Goal: Navigation & Orientation: Find specific page/section

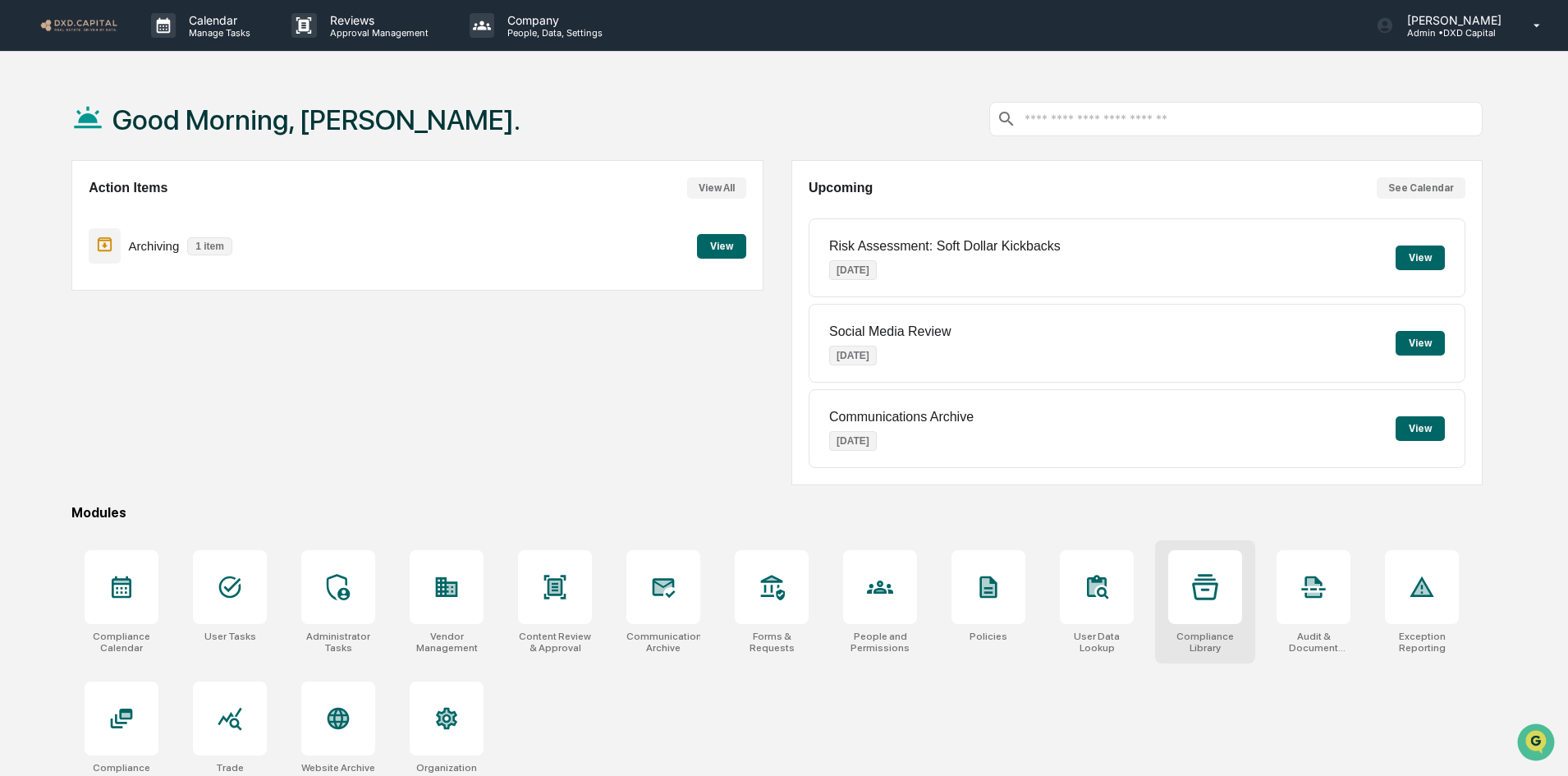
click at [1205, 603] on div at bounding box center [1205, 587] width 74 height 74
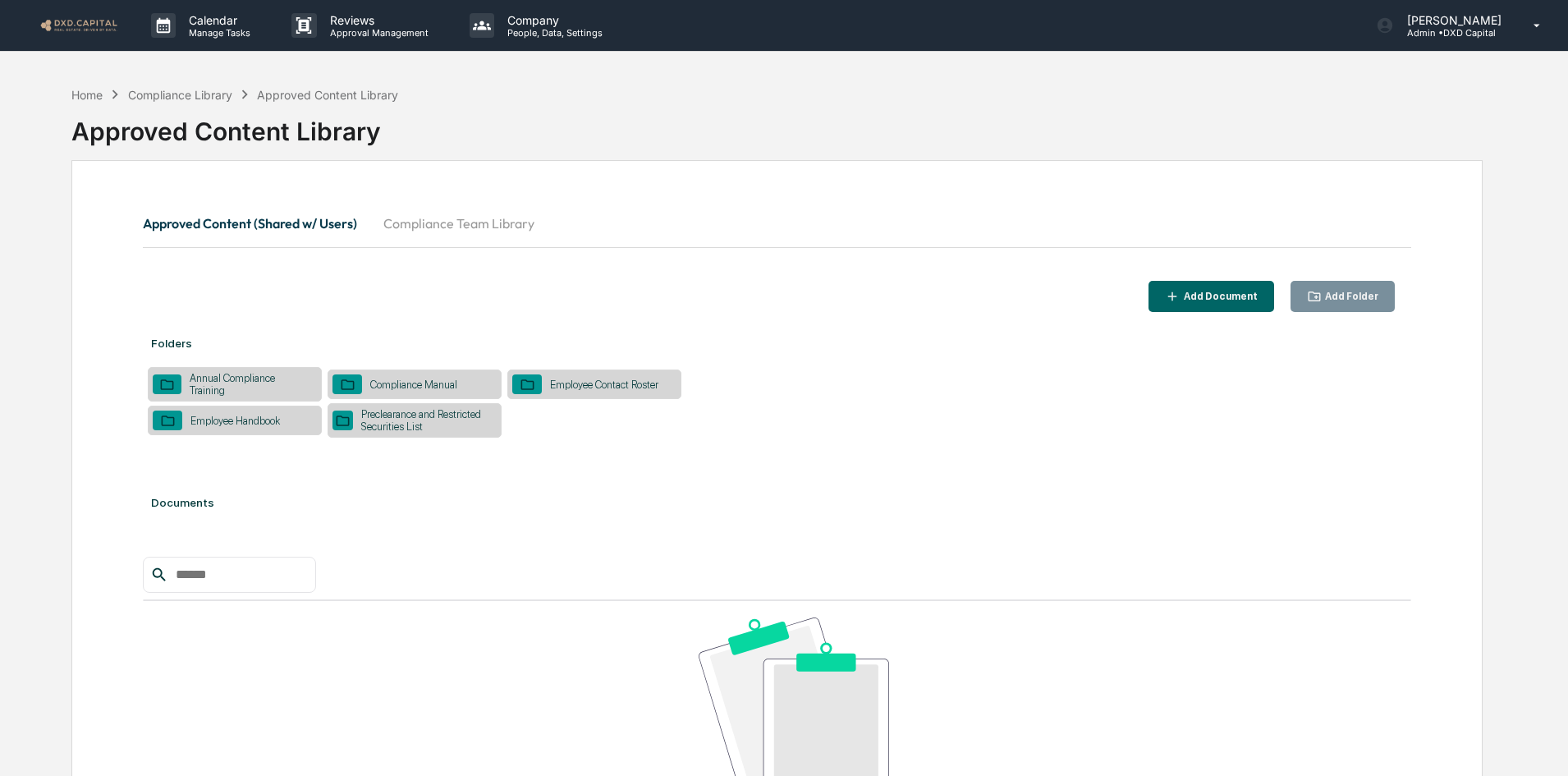
click at [437, 237] on button "Compliance Team Library" at bounding box center [458, 223] width 178 height 39
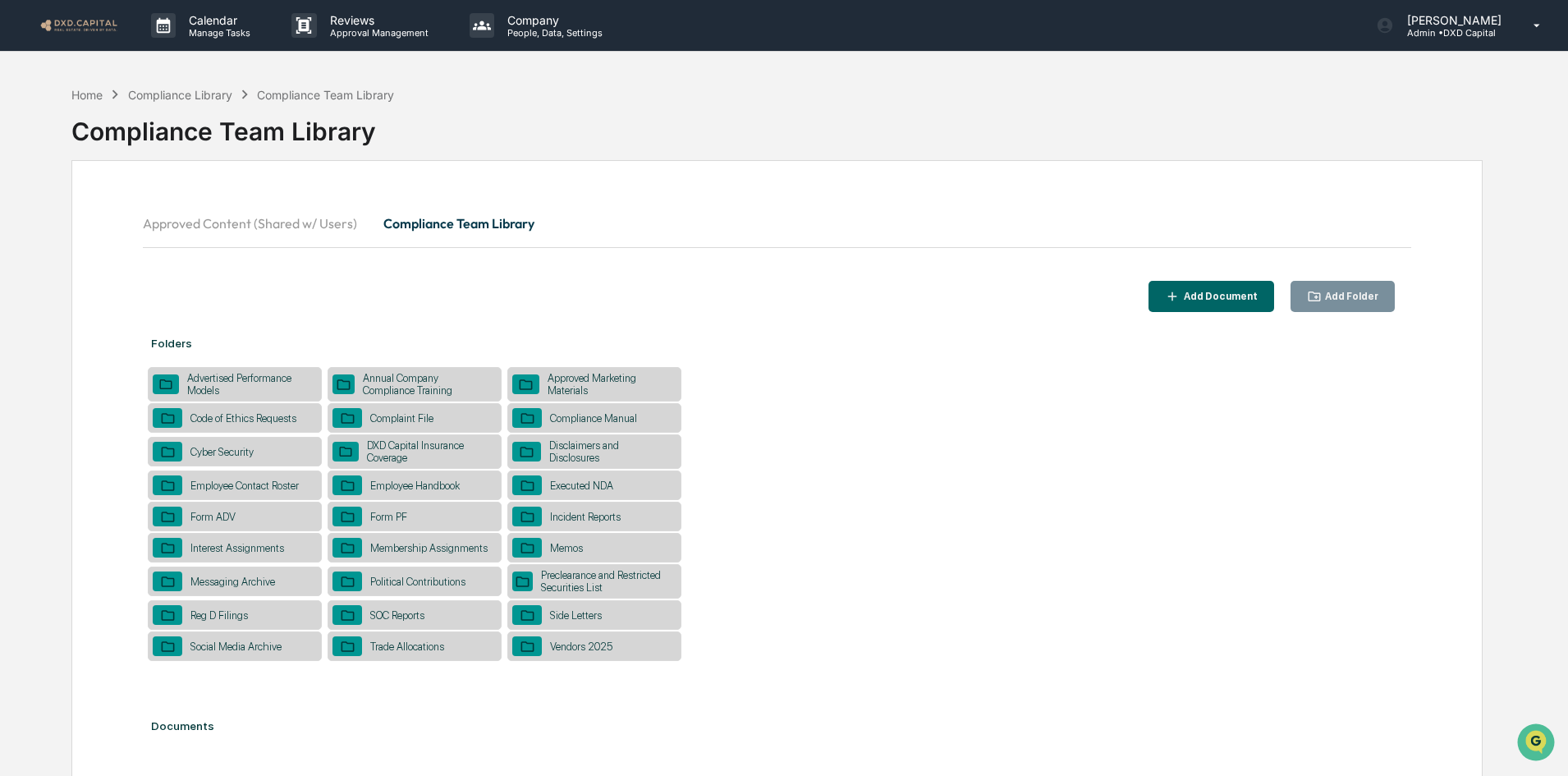
click at [602, 375] on div "Approved Marketing Materials" at bounding box center [608, 384] width 138 height 25
